Goal: Information Seeking & Learning: Learn about a topic

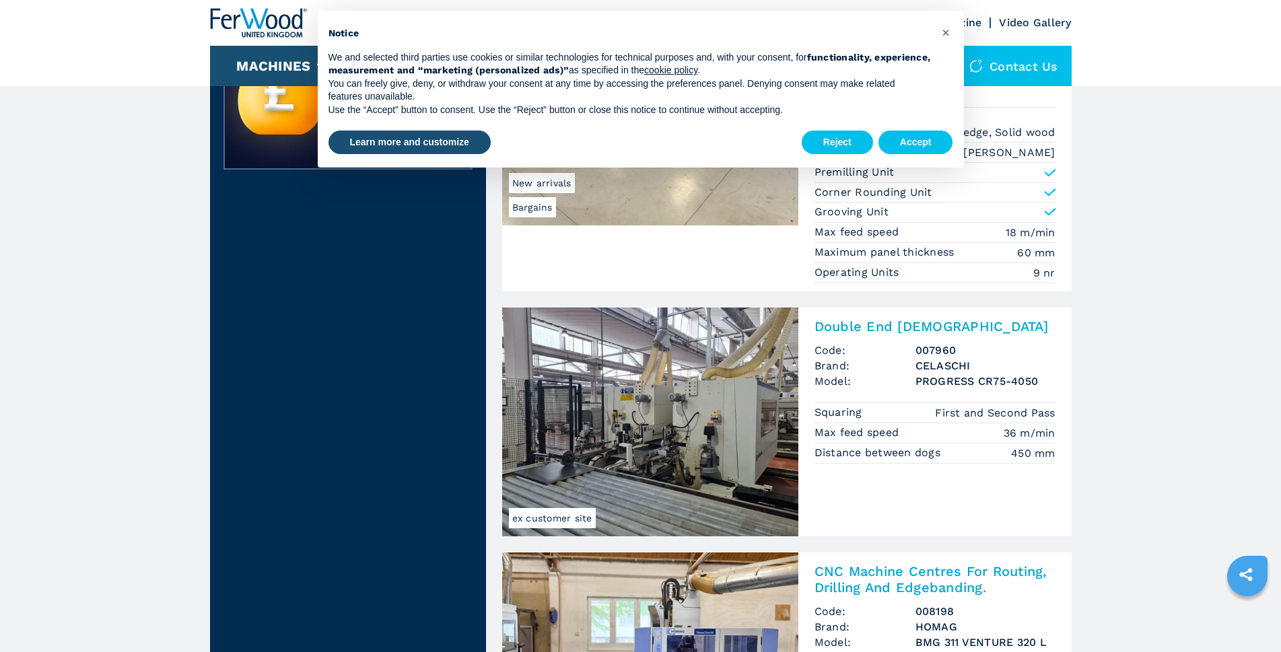
scroll to position [471, 0]
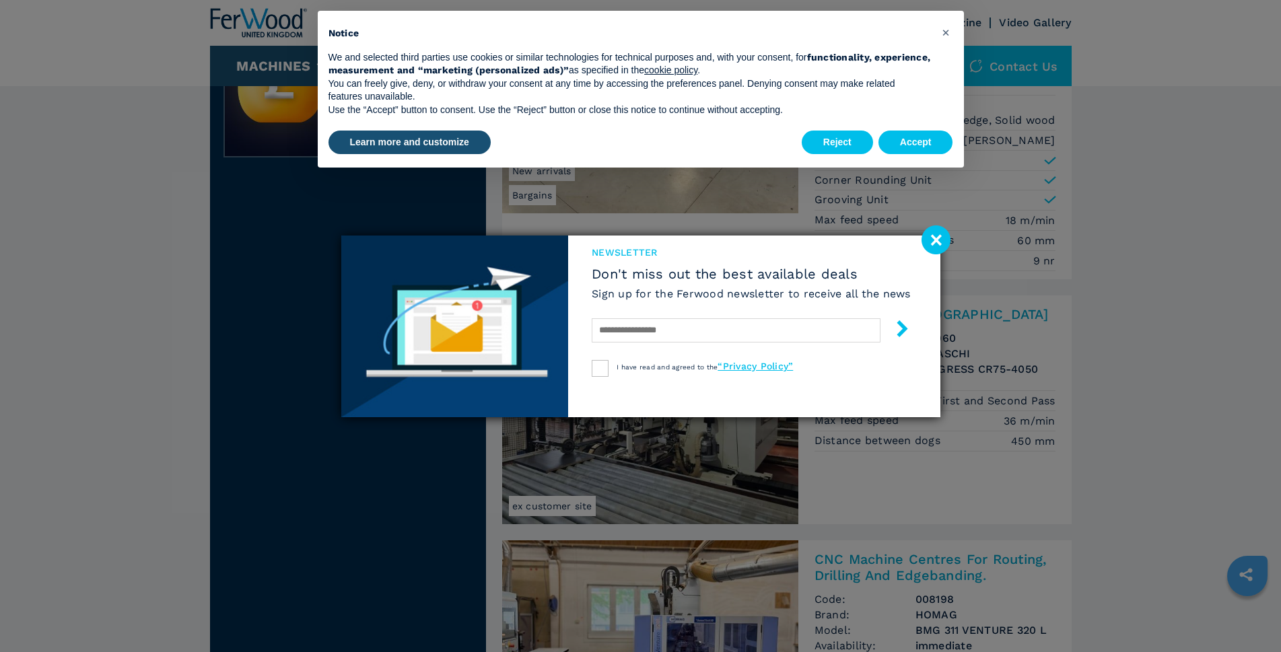
click at [931, 236] on image at bounding box center [935, 239] width 29 height 29
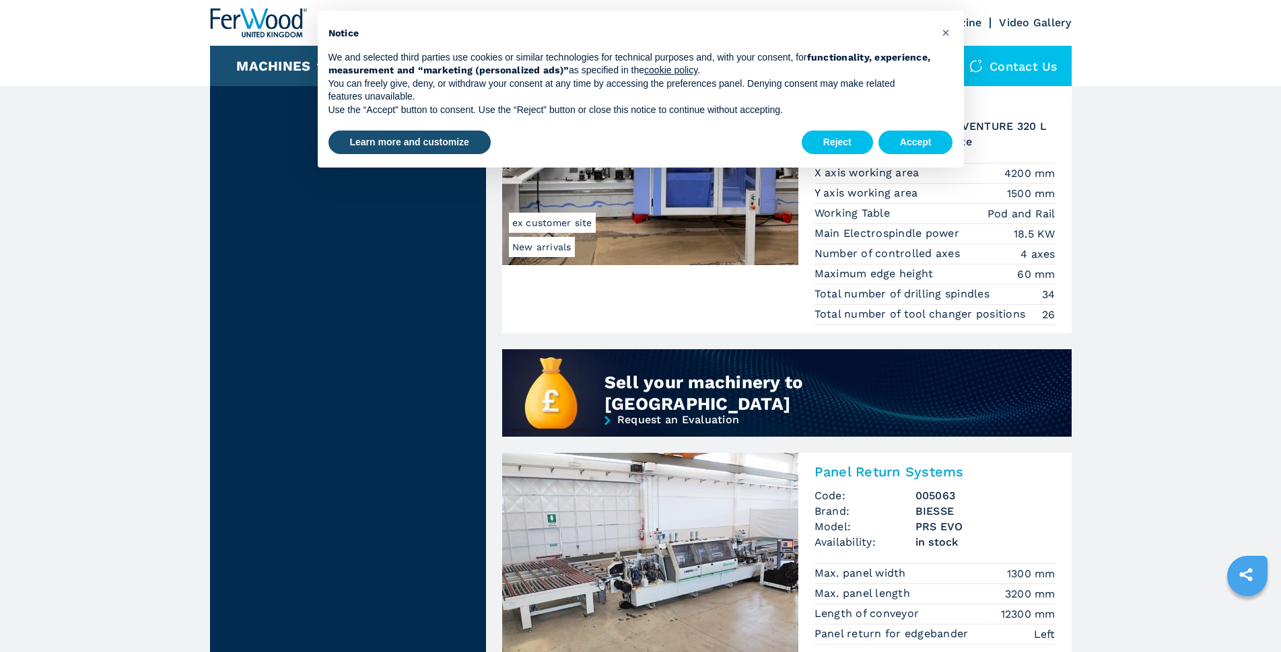
scroll to position [808, 0]
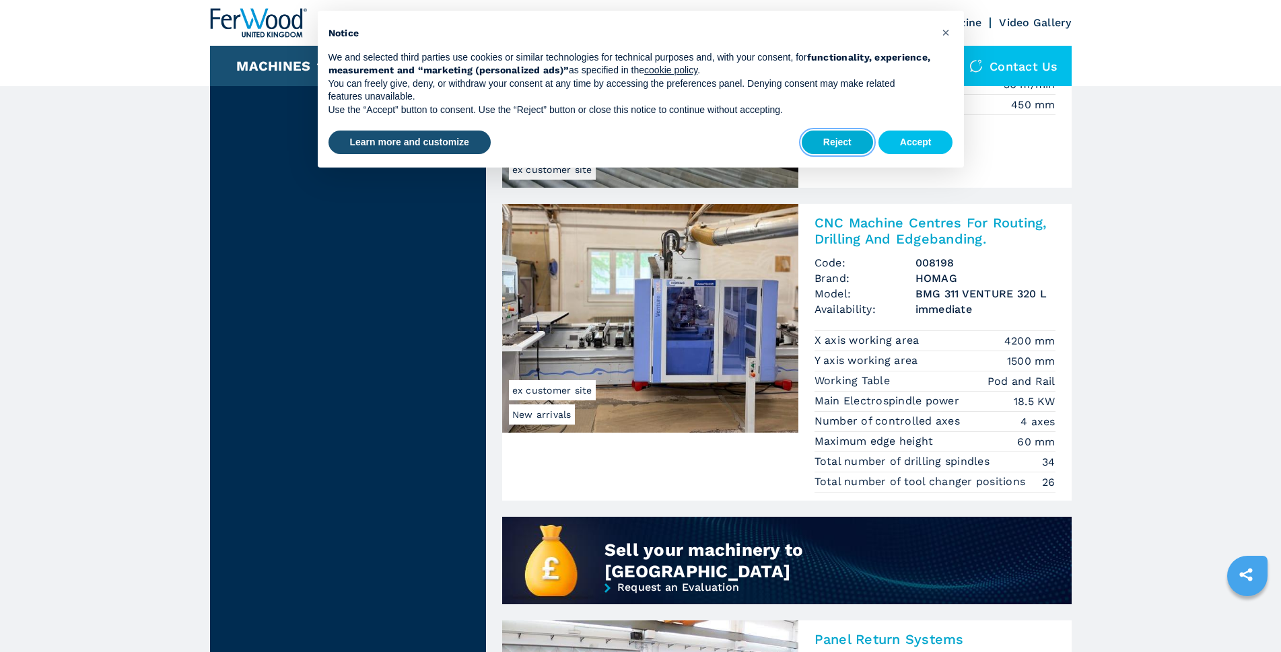
click at [827, 140] on button "Reject" at bounding box center [836, 143] width 71 height 24
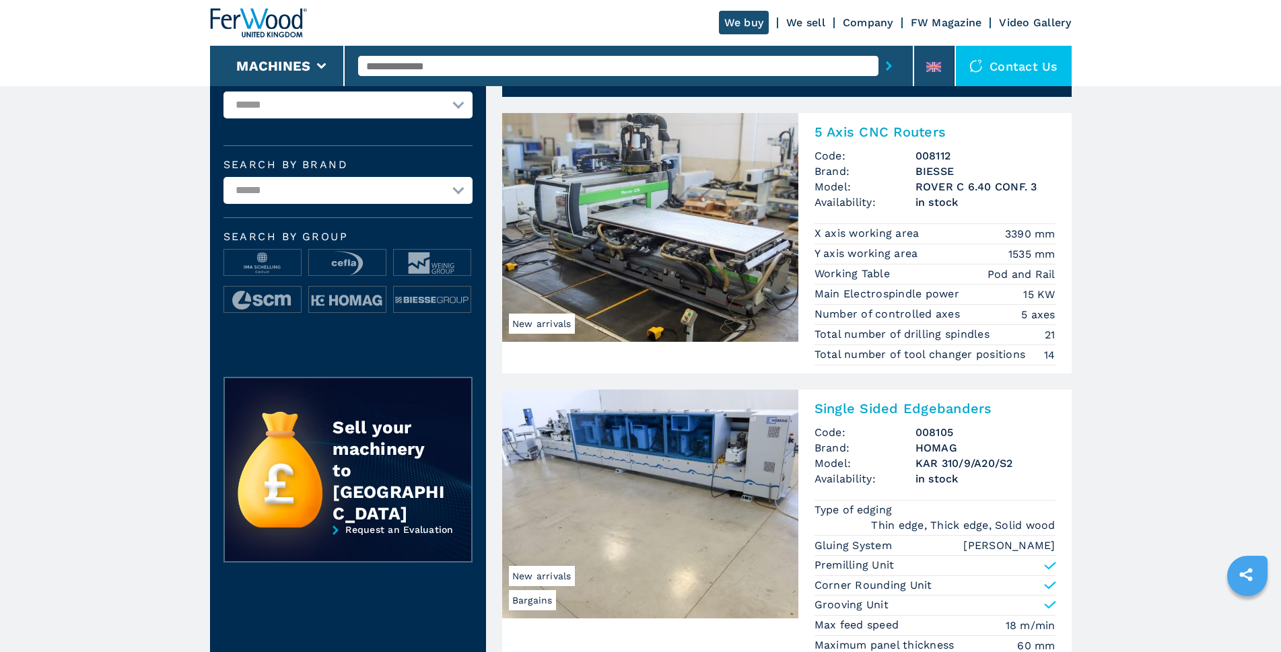
scroll to position [0, 0]
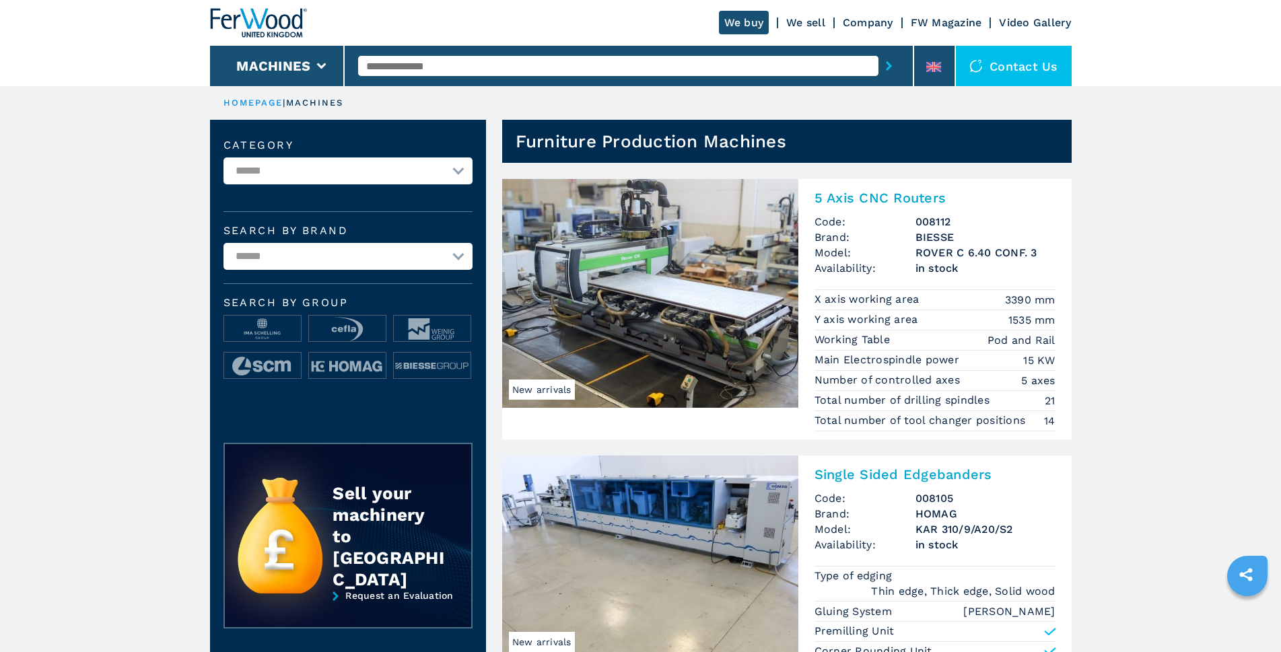
drag, startPoint x: 473, startPoint y: 255, endPoint x: 436, endPoint y: 258, distance: 37.1
click at [466, 255] on div "**********" at bounding box center [348, 271] width 276 height 303
drag, startPoint x: 440, startPoint y: 258, endPoint x: 456, endPoint y: 257, distance: 15.5
click at [443, 258] on select "**********" at bounding box center [347, 256] width 249 height 27
click at [458, 170] on select "**********" at bounding box center [347, 170] width 249 height 27
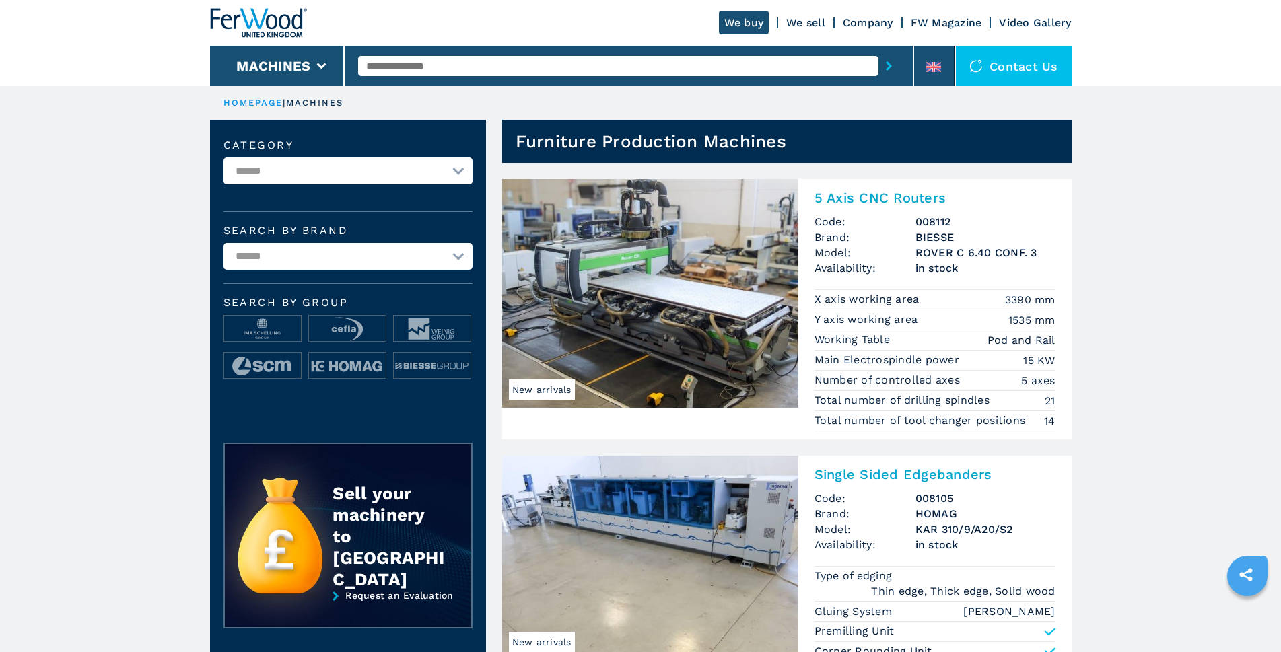
select select "**********"
click at [223, 157] on select "**********" at bounding box center [347, 170] width 249 height 27
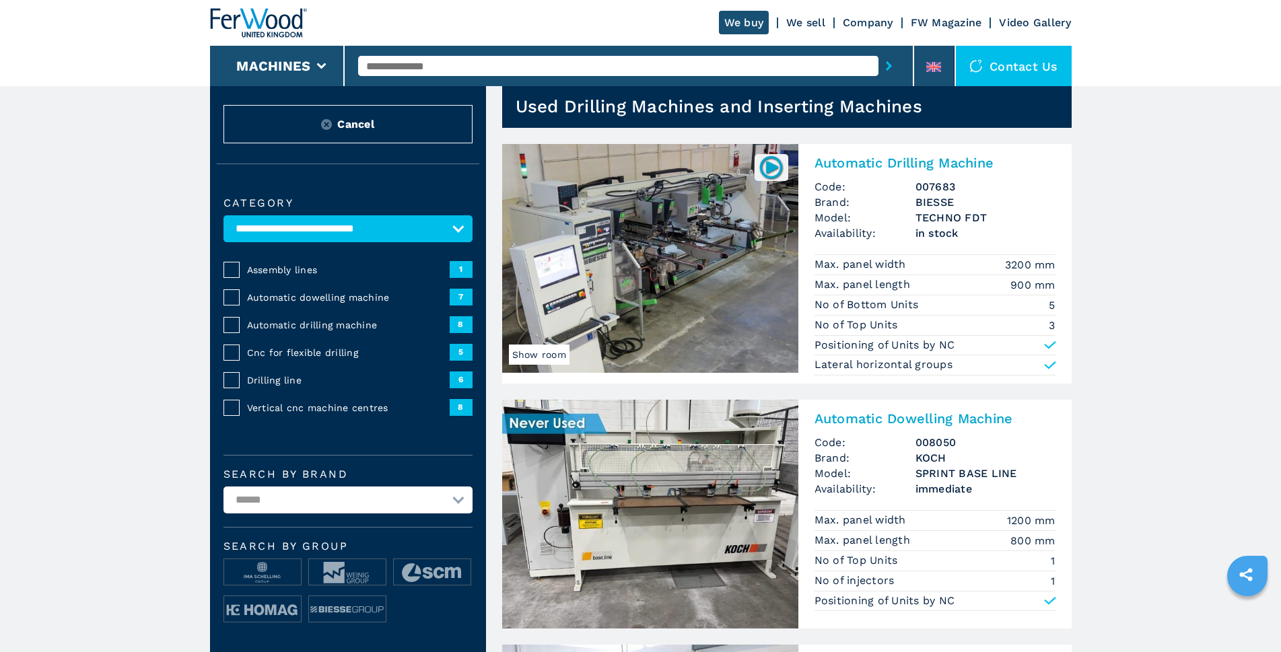
scroll to position [67, 0]
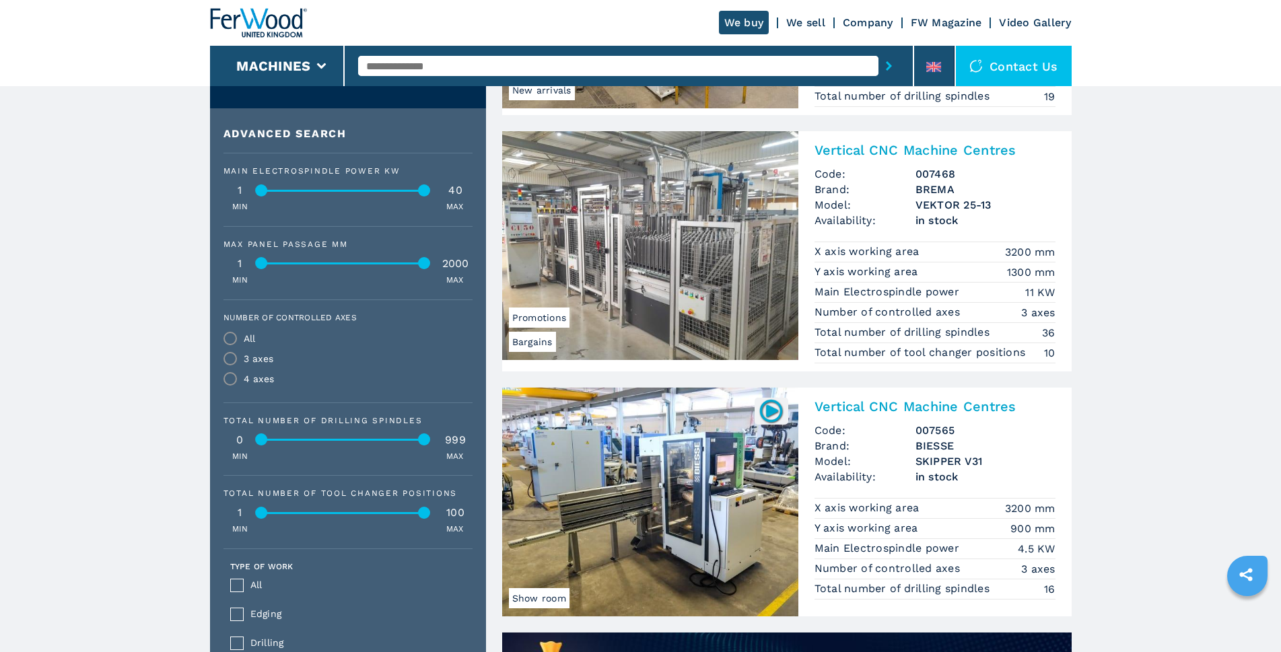
scroll to position [538, 0]
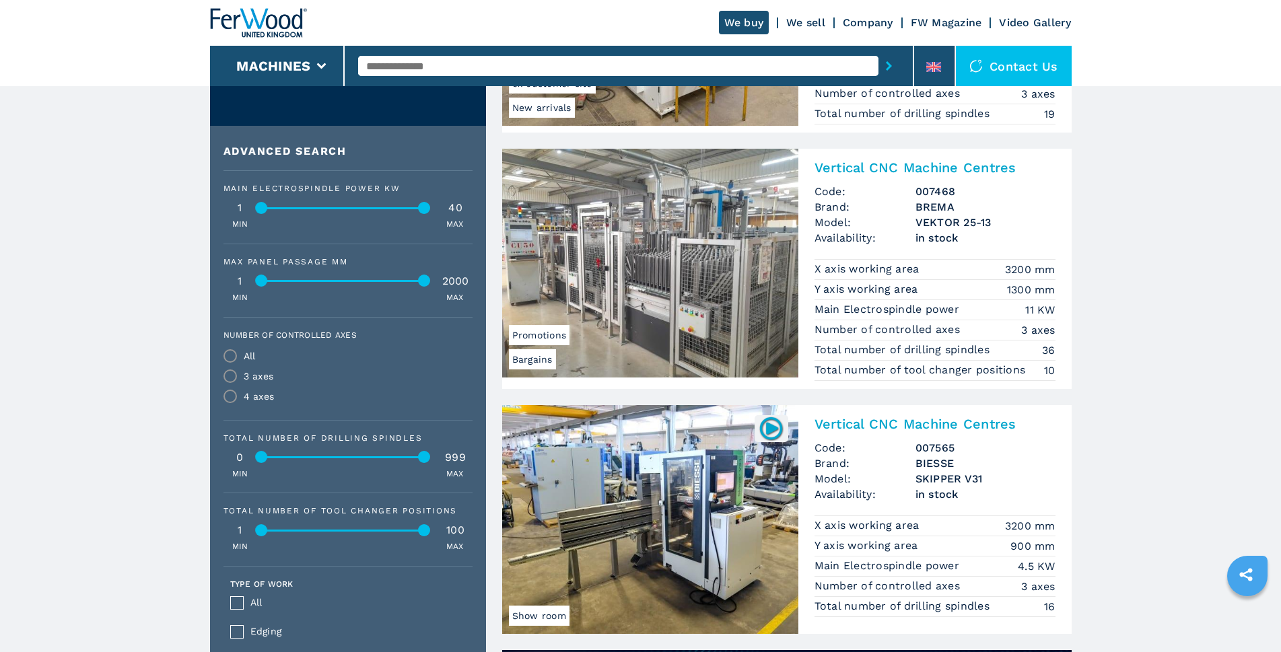
click at [654, 283] on img at bounding box center [650, 263] width 296 height 229
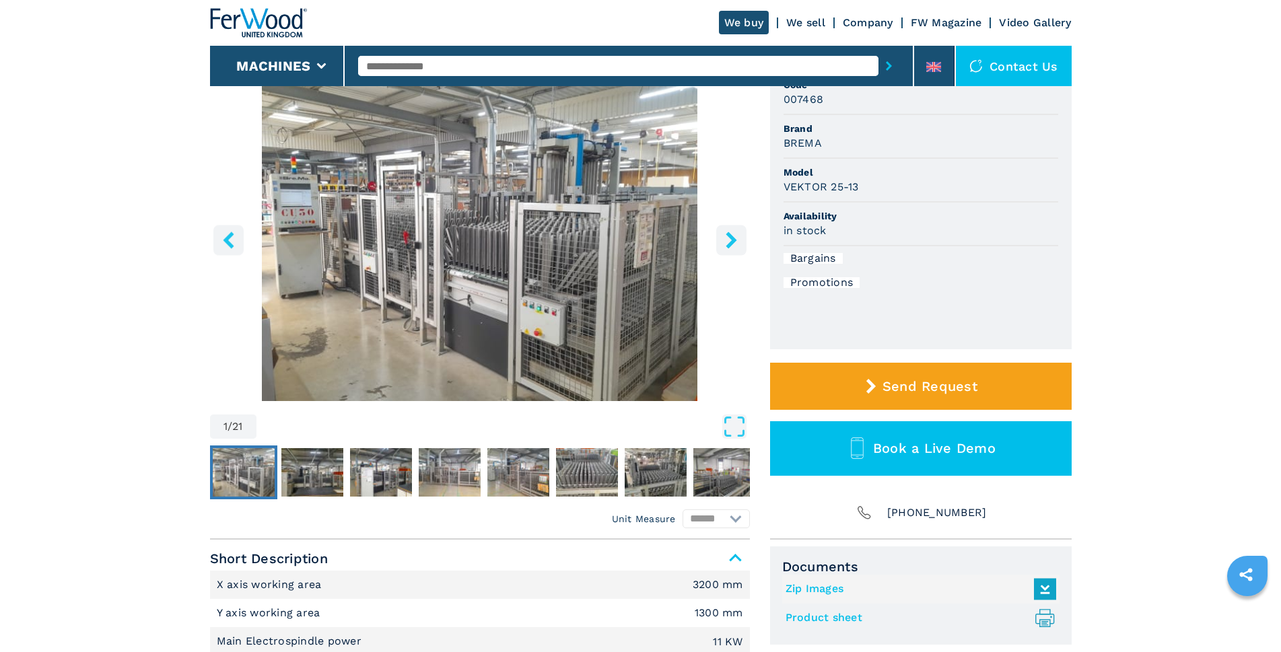
scroll to position [202, 0]
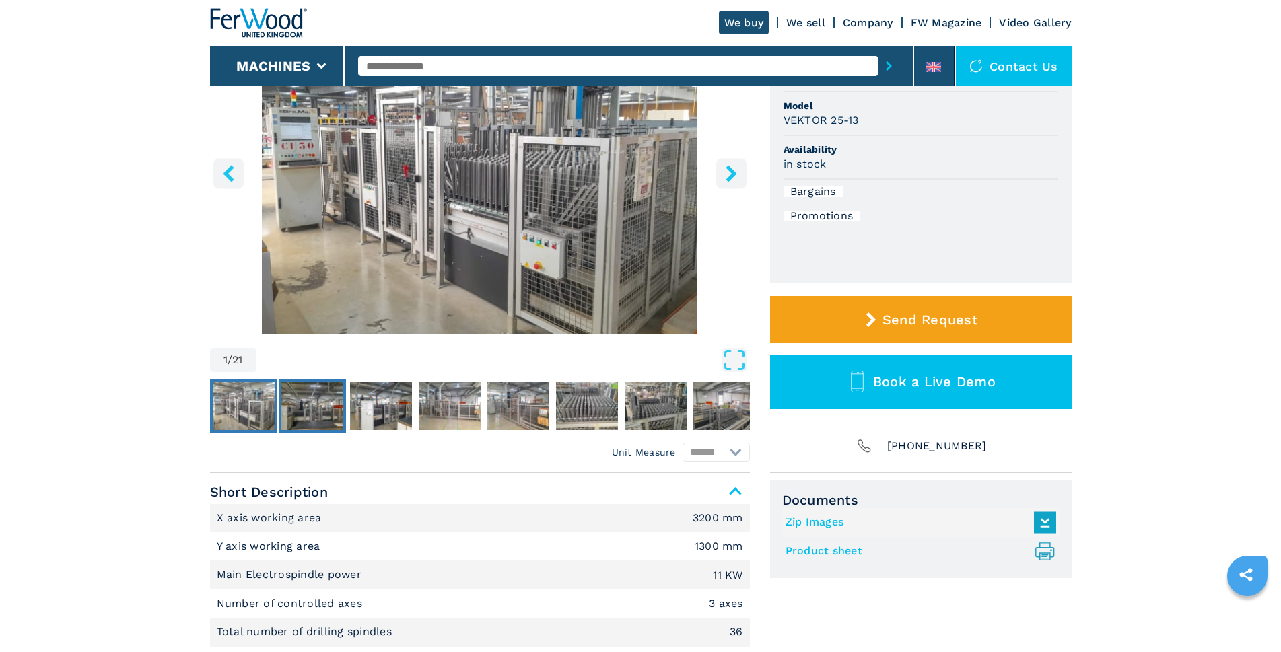
click at [316, 404] on img "Go to Slide 2" at bounding box center [312, 406] width 62 height 48
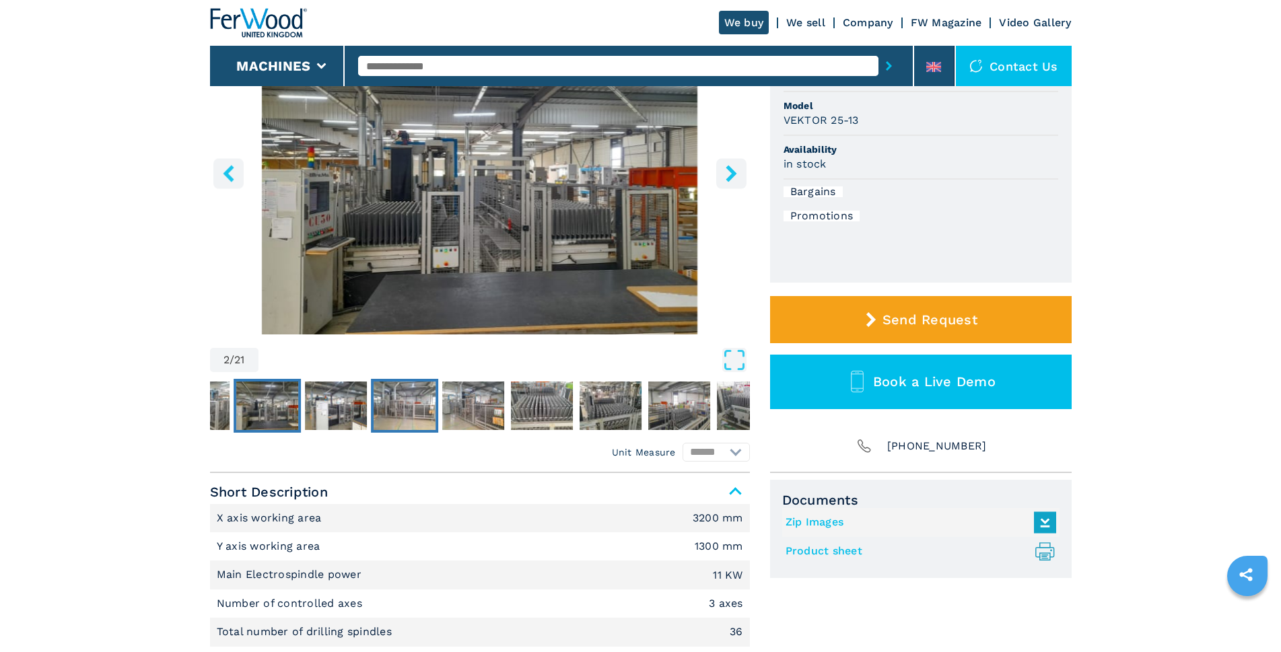
click at [388, 406] on img "Go to Slide 4" at bounding box center [404, 406] width 62 height 48
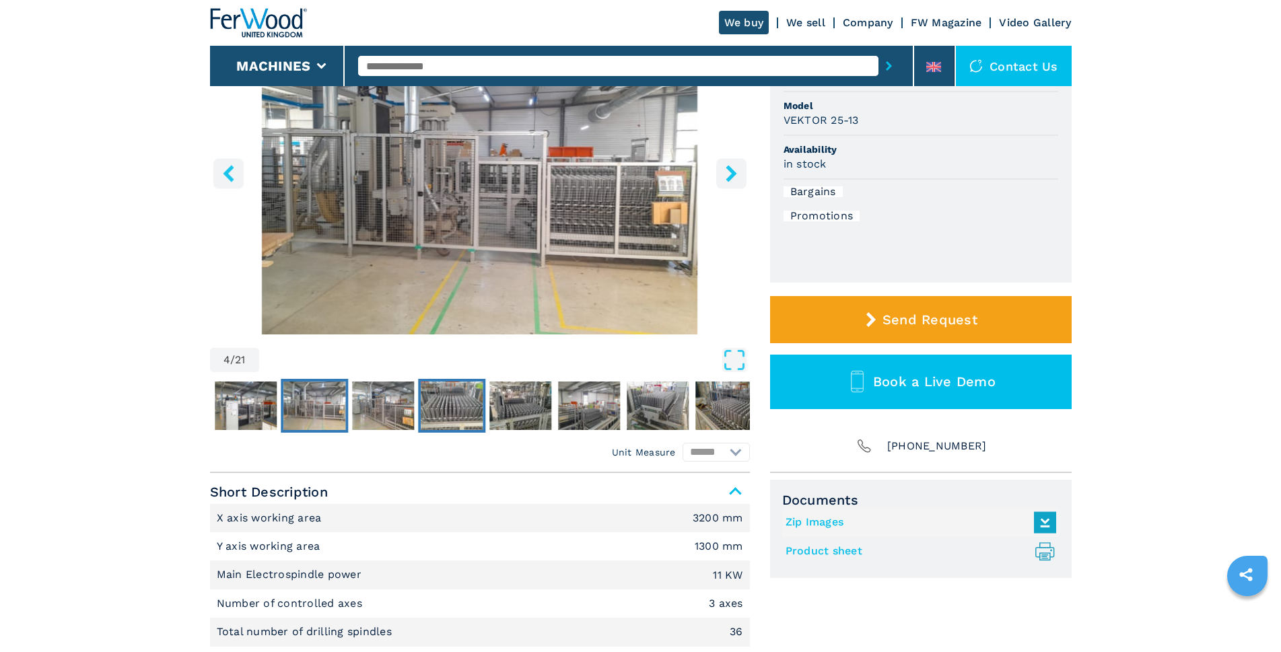
click at [432, 403] on img "Go to Slide 6" at bounding box center [452, 406] width 62 height 48
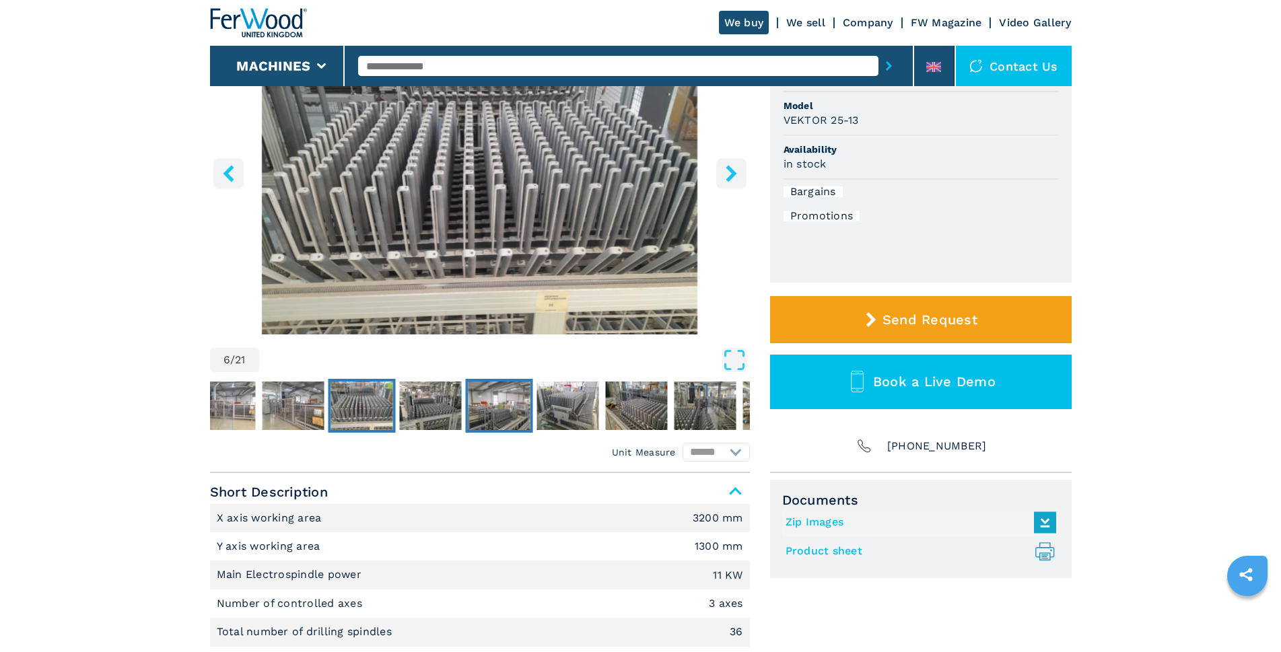
click at [476, 403] on img "Go to Slide 8" at bounding box center [499, 406] width 62 height 48
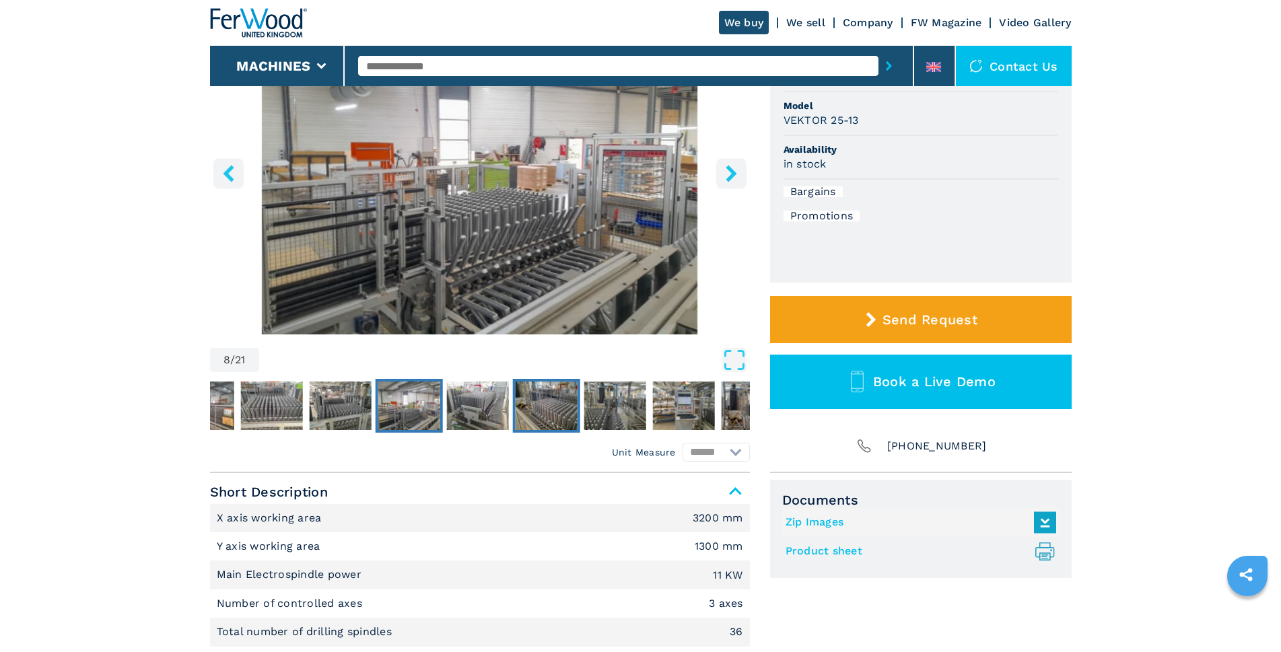
click at [533, 405] on img "Go to Slide 10" at bounding box center [546, 406] width 62 height 48
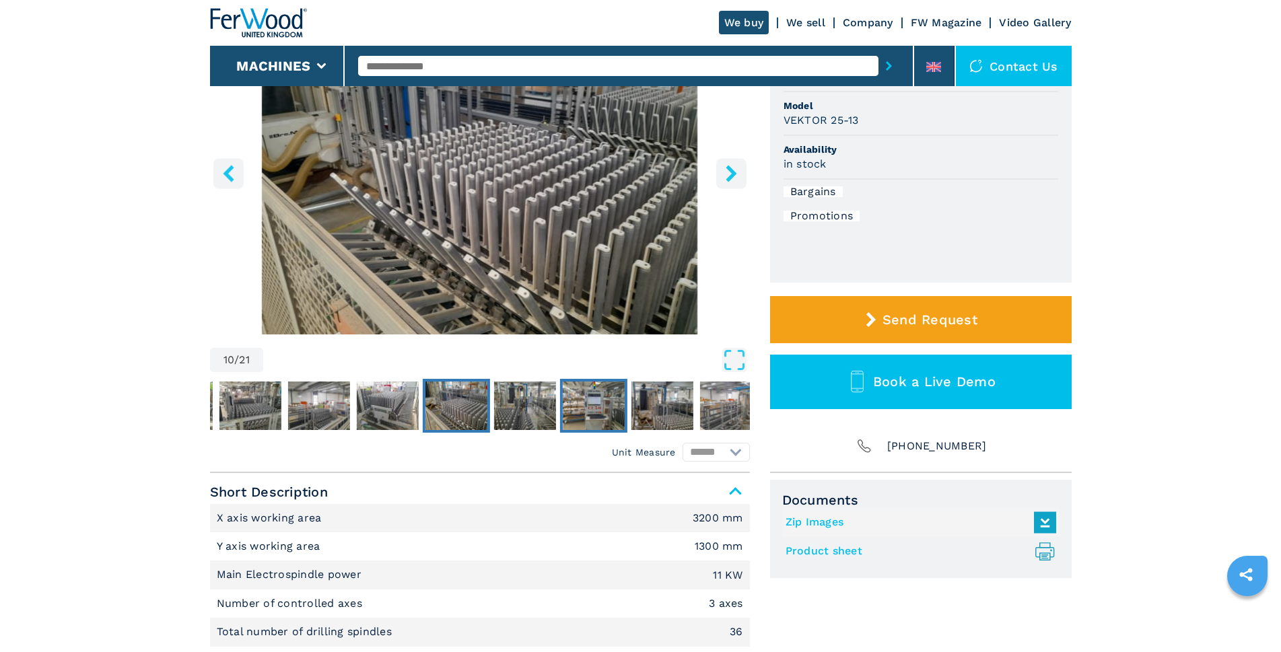
click at [573, 411] on img "Go to Slide 12" at bounding box center [593, 406] width 62 height 48
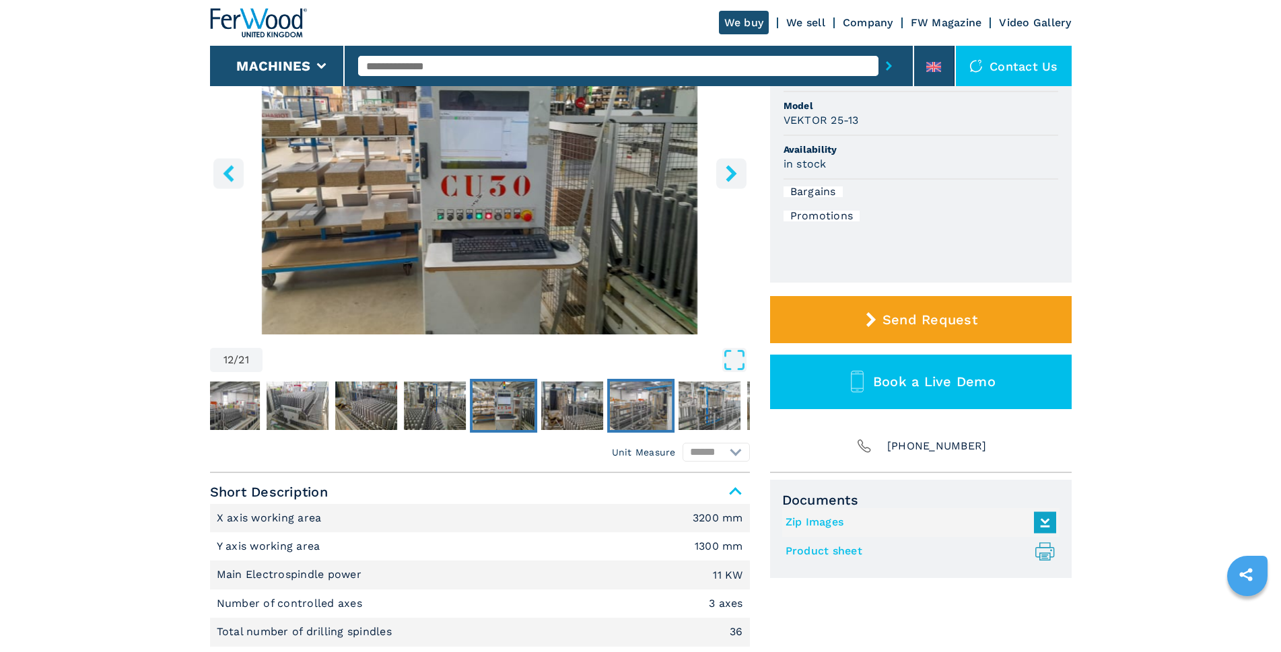
click at [628, 418] on img "Go to Slide 14" at bounding box center [641, 406] width 62 height 48
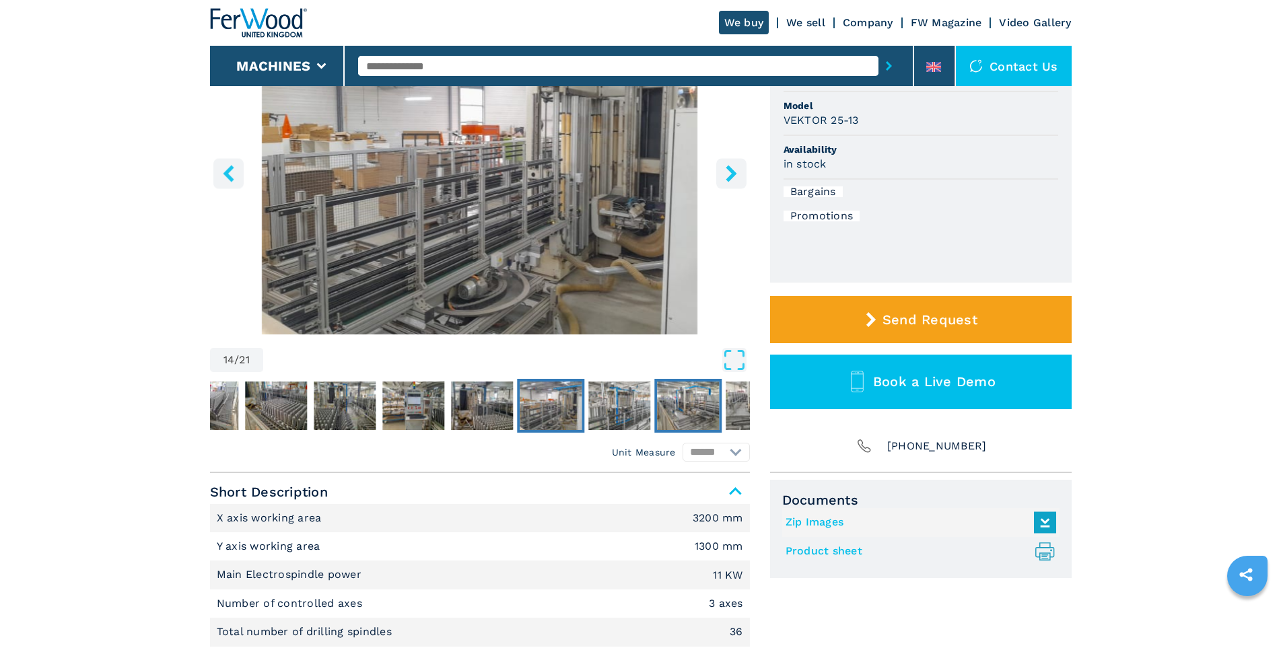
click at [673, 417] on img "Go to Slide 16" at bounding box center [688, 406] width 62 height 48
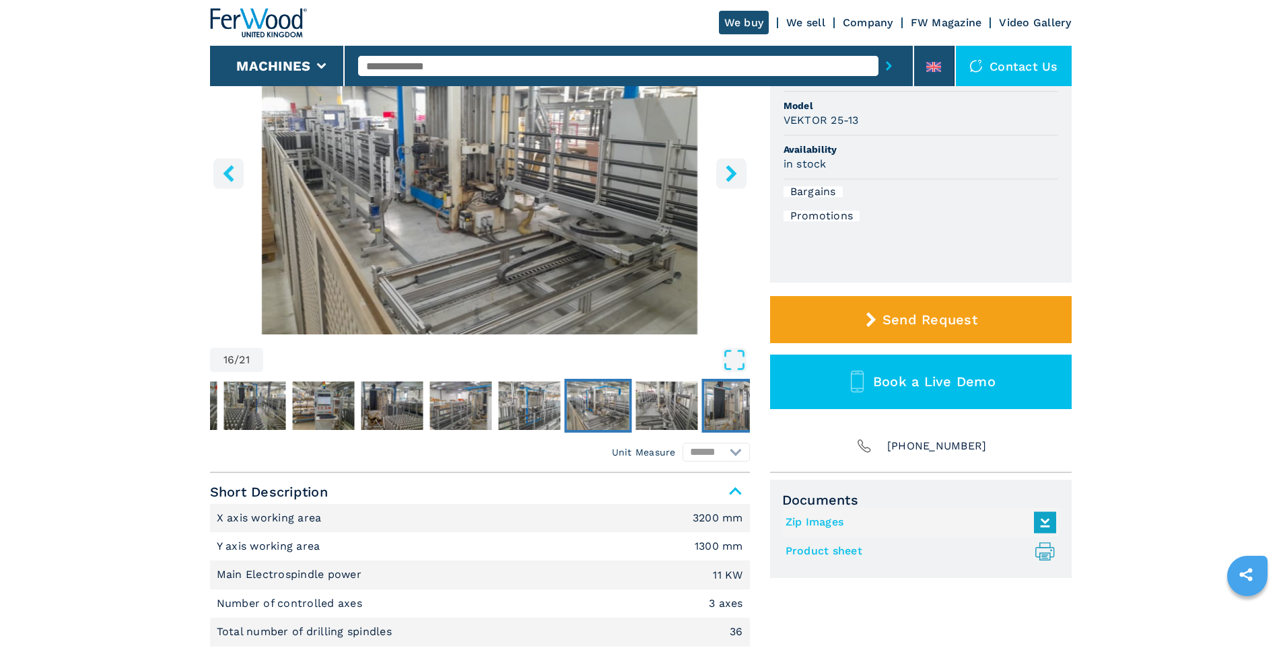
click at [720, 408] on img "Go to Slide 18" at bounding box center [735, 406] width 62 height 48
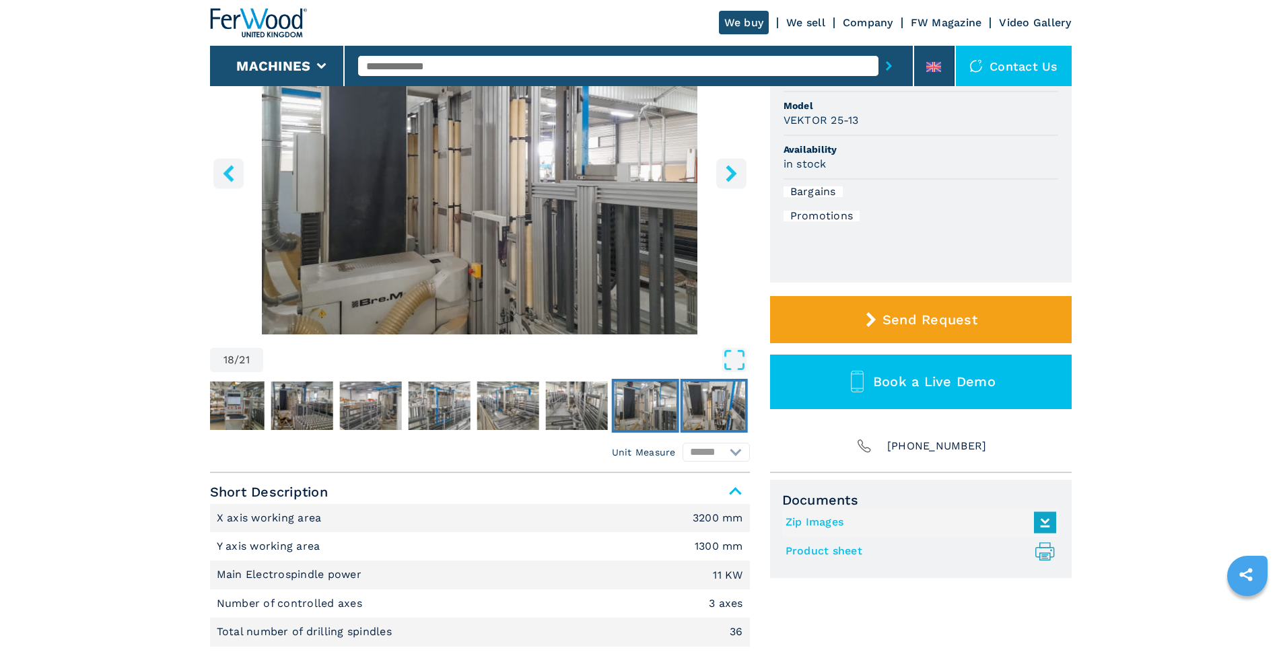
click at [721, 407] on img "Go to Slide 19" at bounding box center [713, 406] width 62 height 48
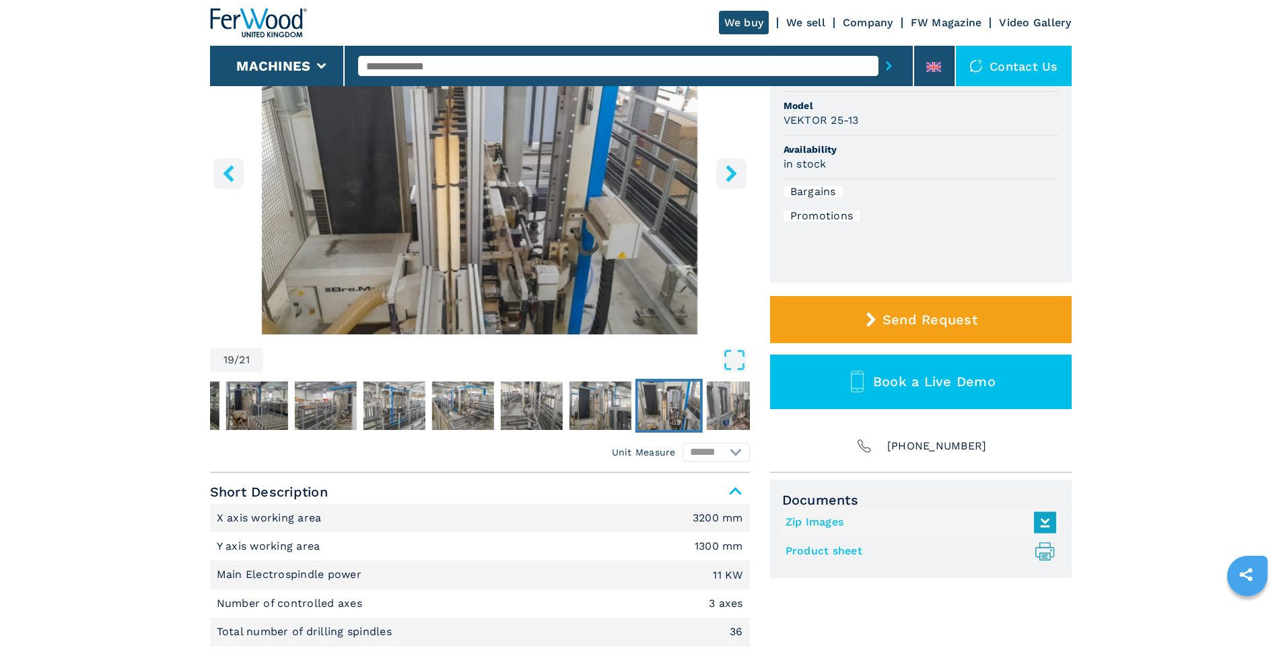
click at [655, 402] on img "Go to Slide 19" at bounding box center [668, 406] width 62 height 48
click at [606, 402] on img "Go to Slide 18" at bounding box center [600, 406] width 62 height 48
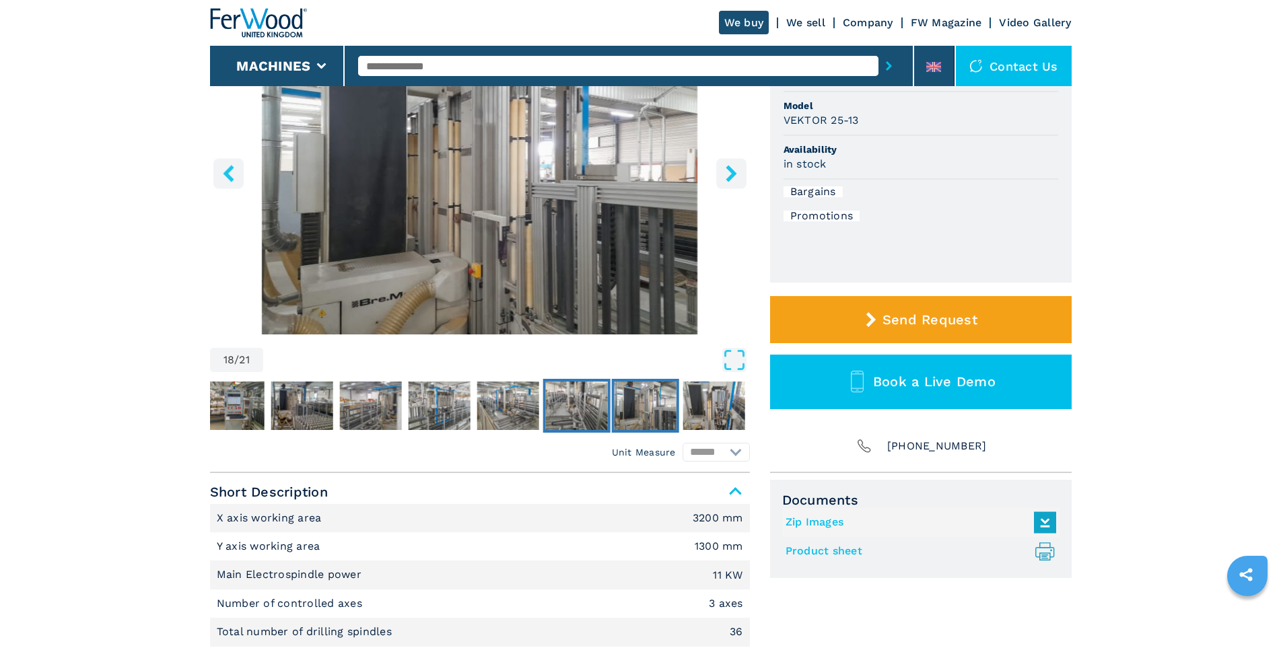
click at [550, 402] on img "Go to Slide 17" at bounding box center [576, 406] width 62 height 48
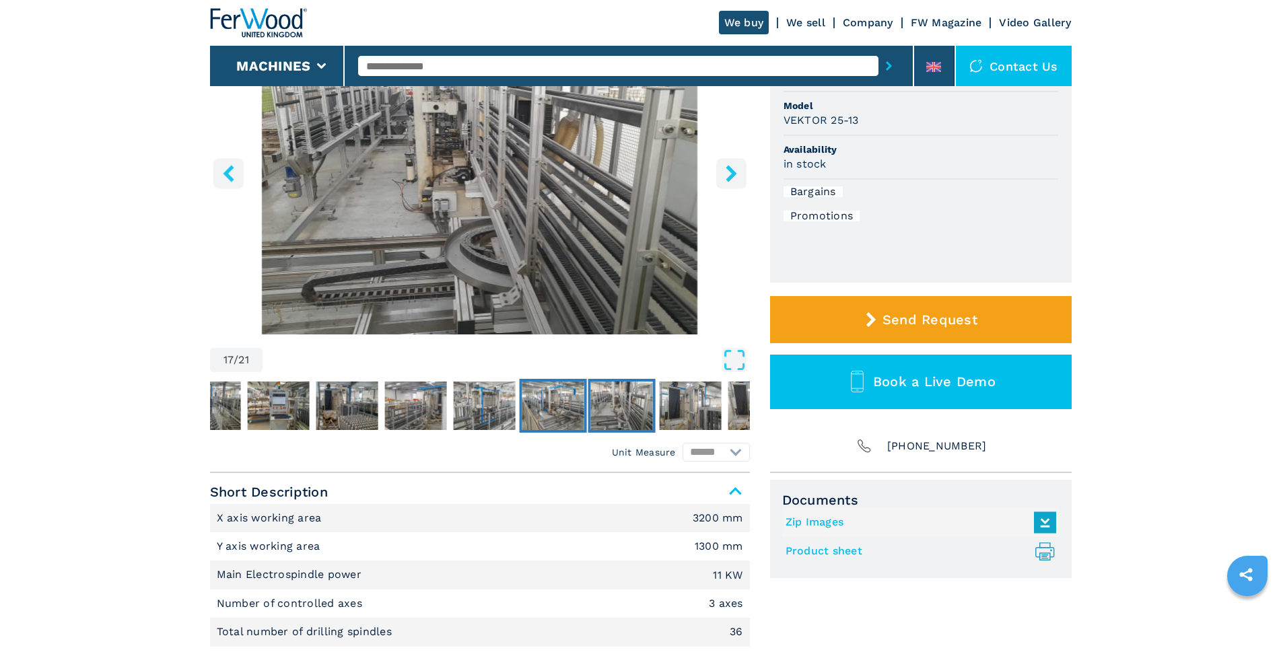
click at [519, 402] on button "Go to Slide 16" at bounding box center [552, 406] width 67 height 54
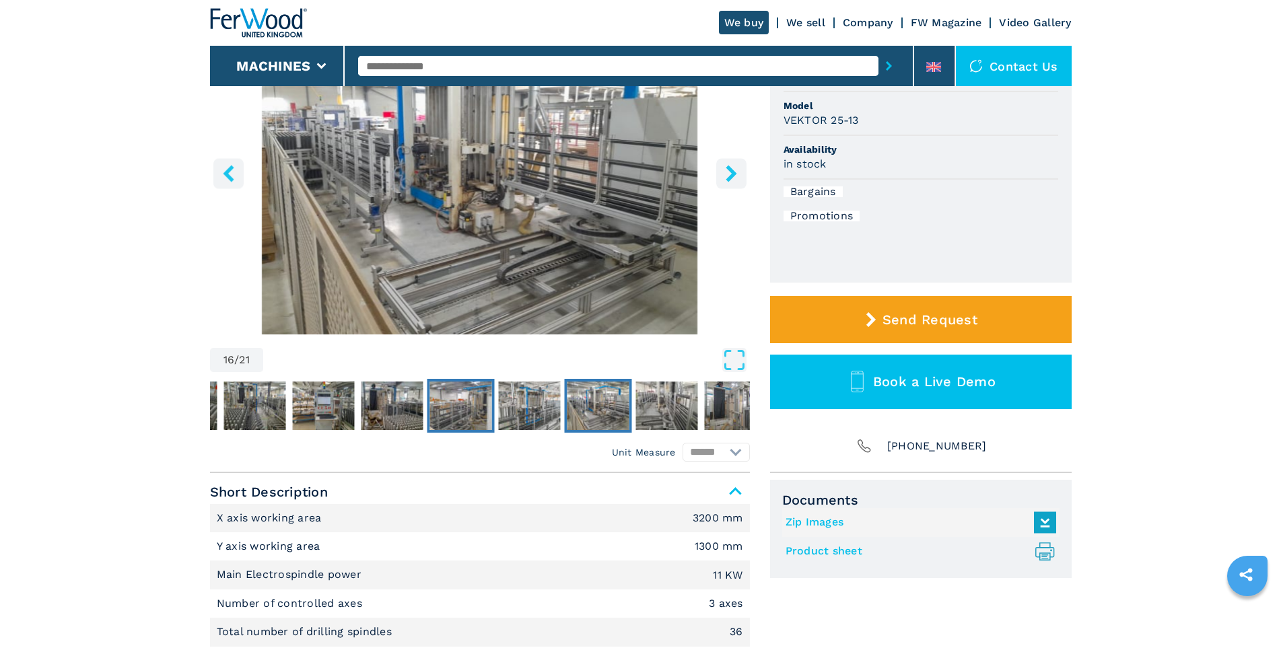
click at [467, 394] on img "Go to Slide 14" at bounding box center [460, 406] width 62 height 48
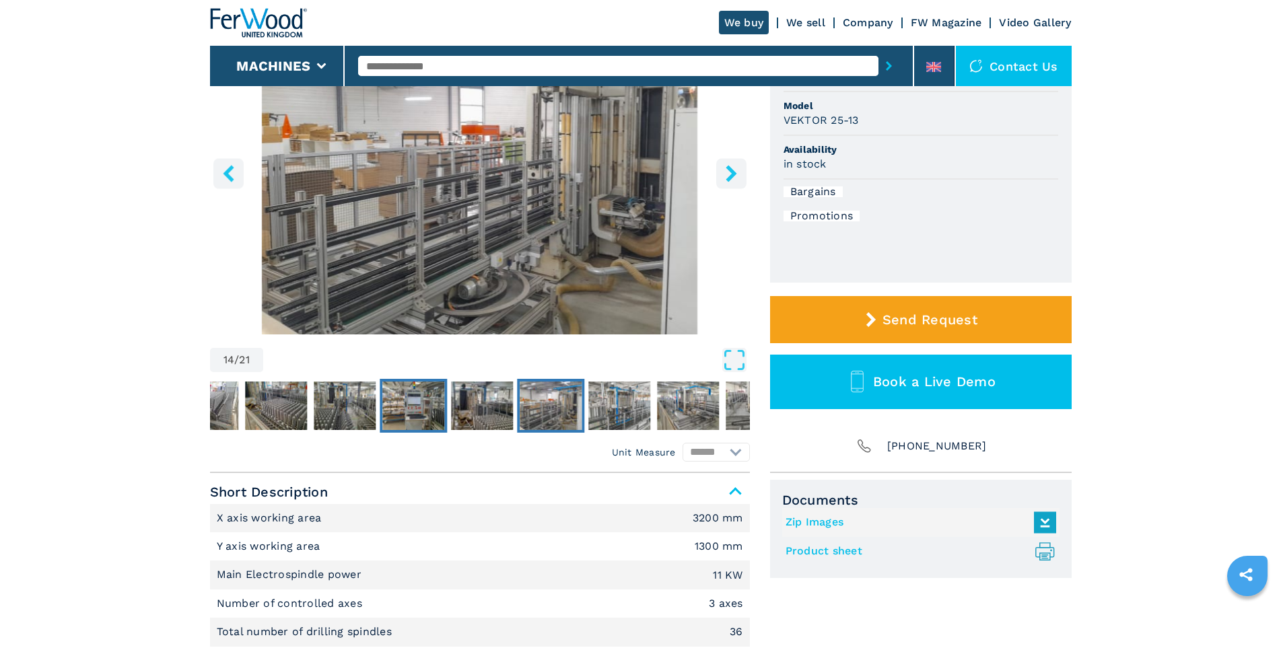
click at [415, 395] on img "Go to Slide 12" at bounding box center [413, 406] width 62 height 48
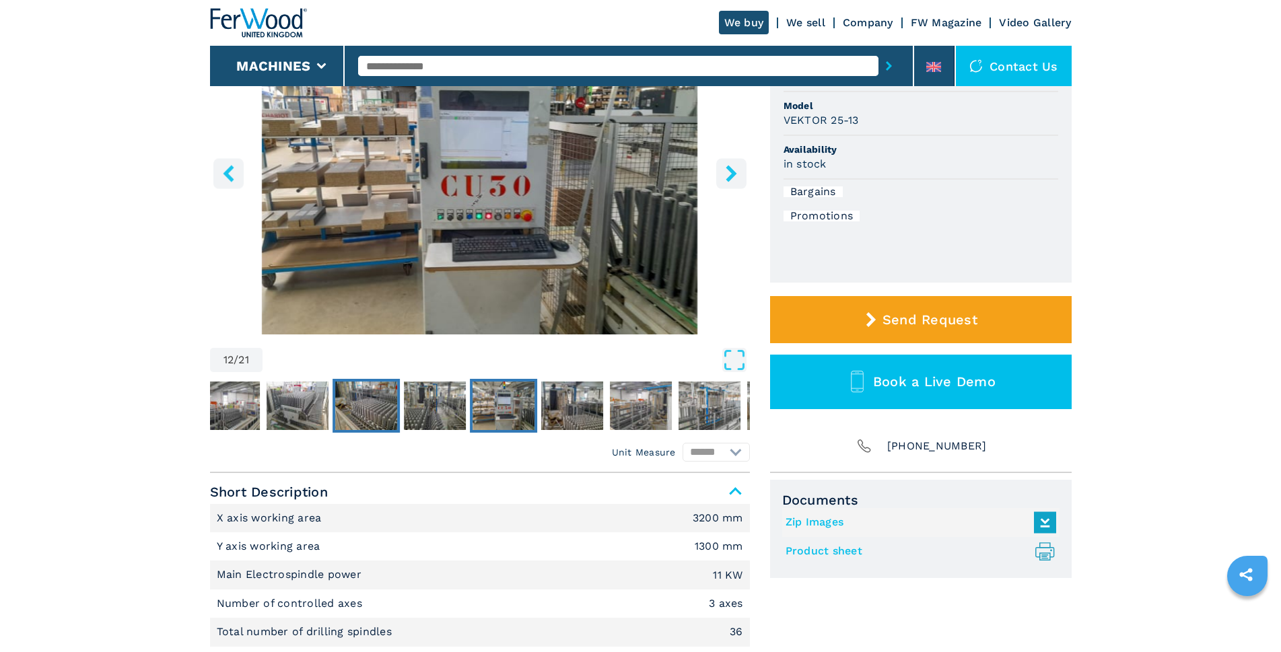
click at [355, 396] on img "Go to Slide 10" at bounding box center [366, 406] width 62 height 48
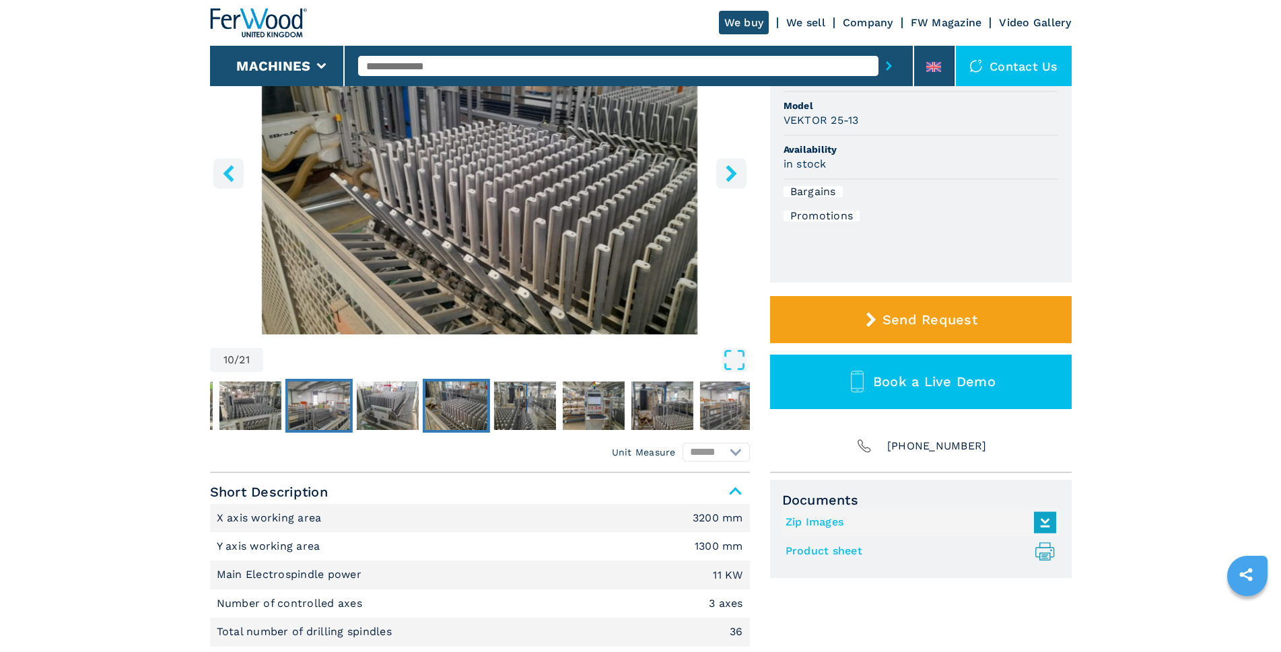
click at [307, 397] on img "Go to Slide 8" at bounding box center [318, 406] width 62 height 48
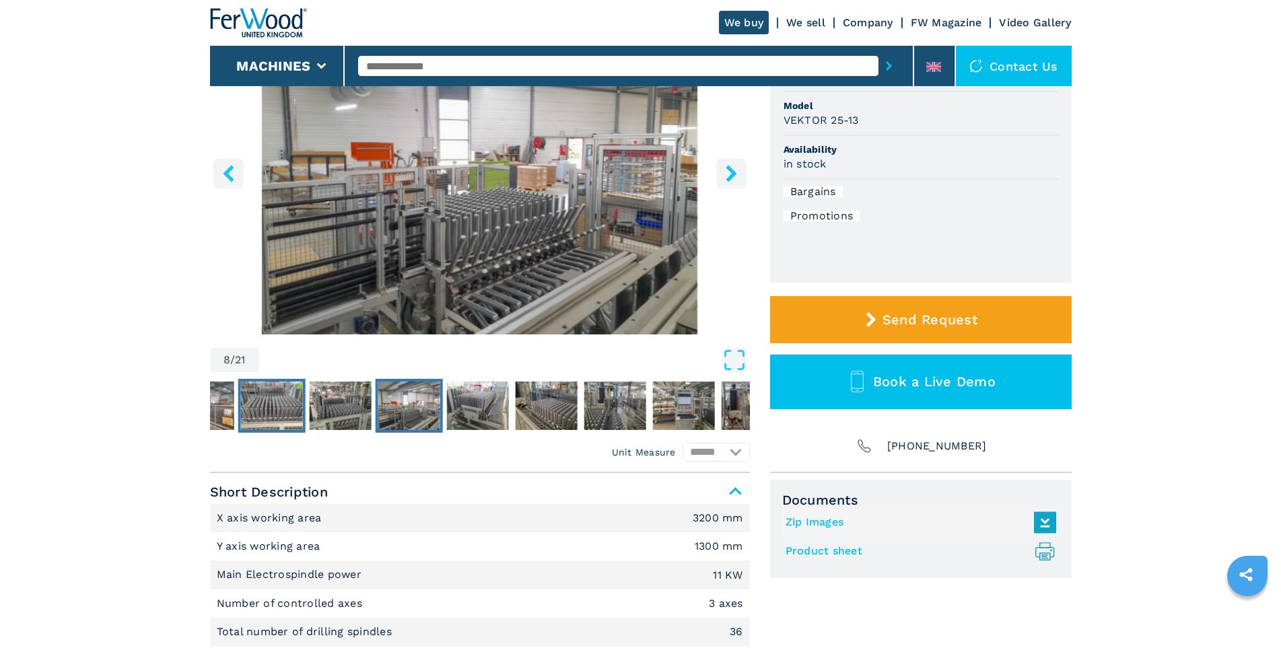
click at [280, 406] on img "Go to Slide 6" at bounding box center [271, 406] width 62 height 48
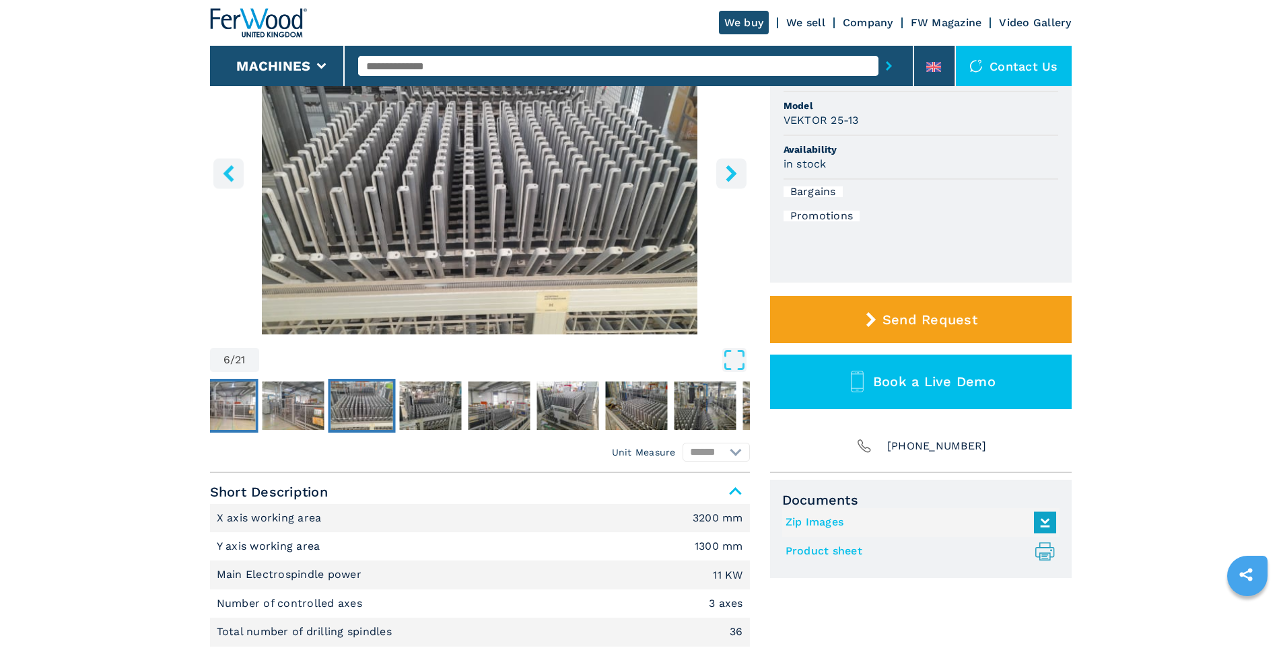
click at [231, 412] on img "Go to Slide 4" at bounding box center [224, 406] width 62 height 48
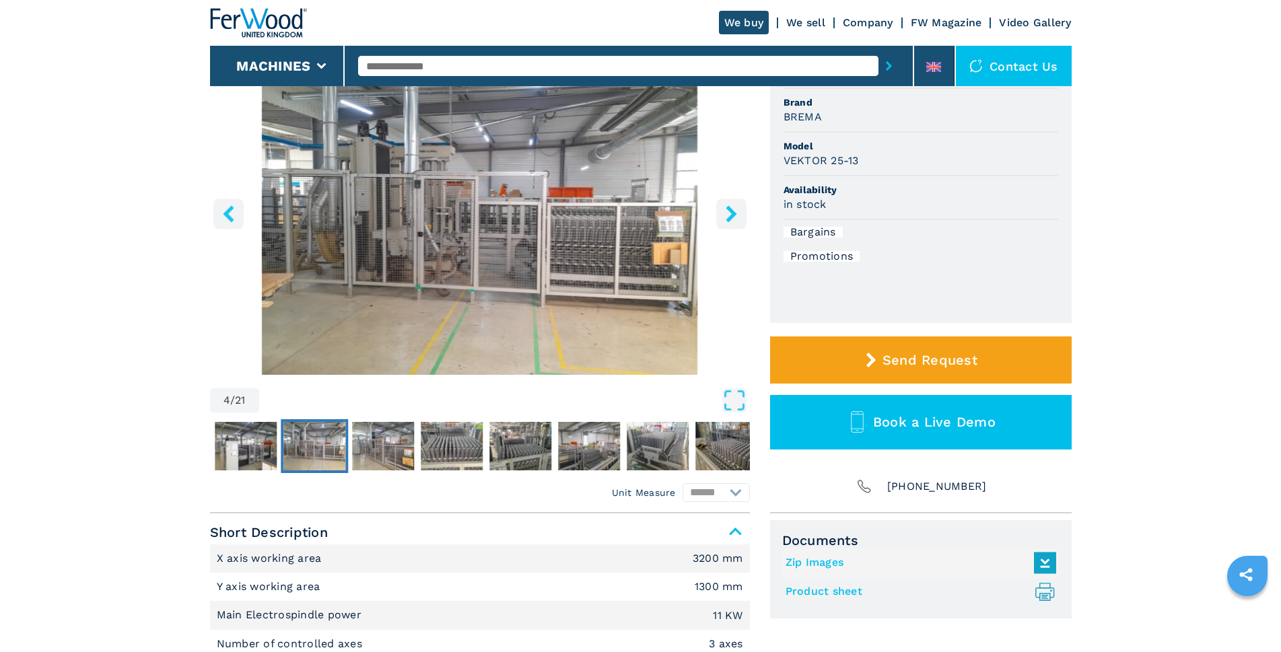
scroll to position [135, 0]
